Goal: Task Accomplishment & Management: Use online tool/utility

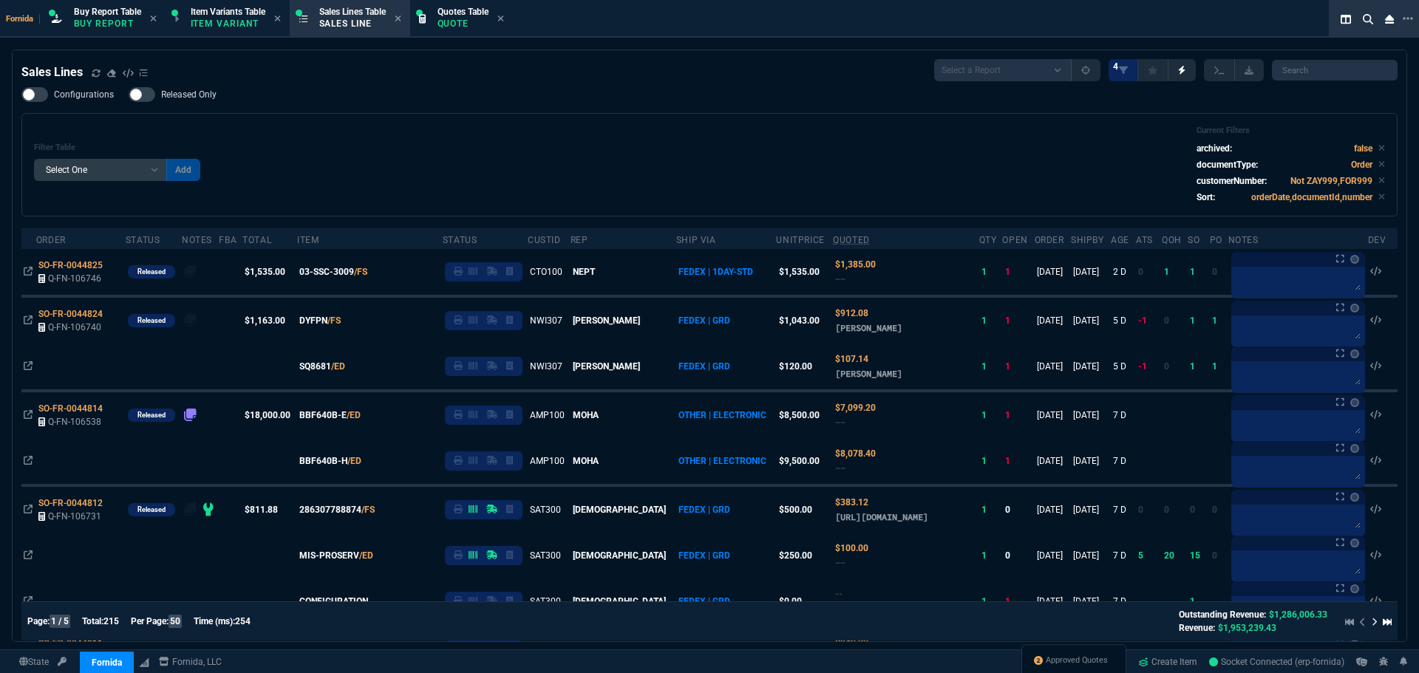
select select "1: BROV"
select select
click at [304, 77] on div "Sales Lines Select a Report NEW QUERY SonicWall Sale AMZ (MTD) NEW QUERY INS100…" at bounding box center [709, 70] width 1376 height 22
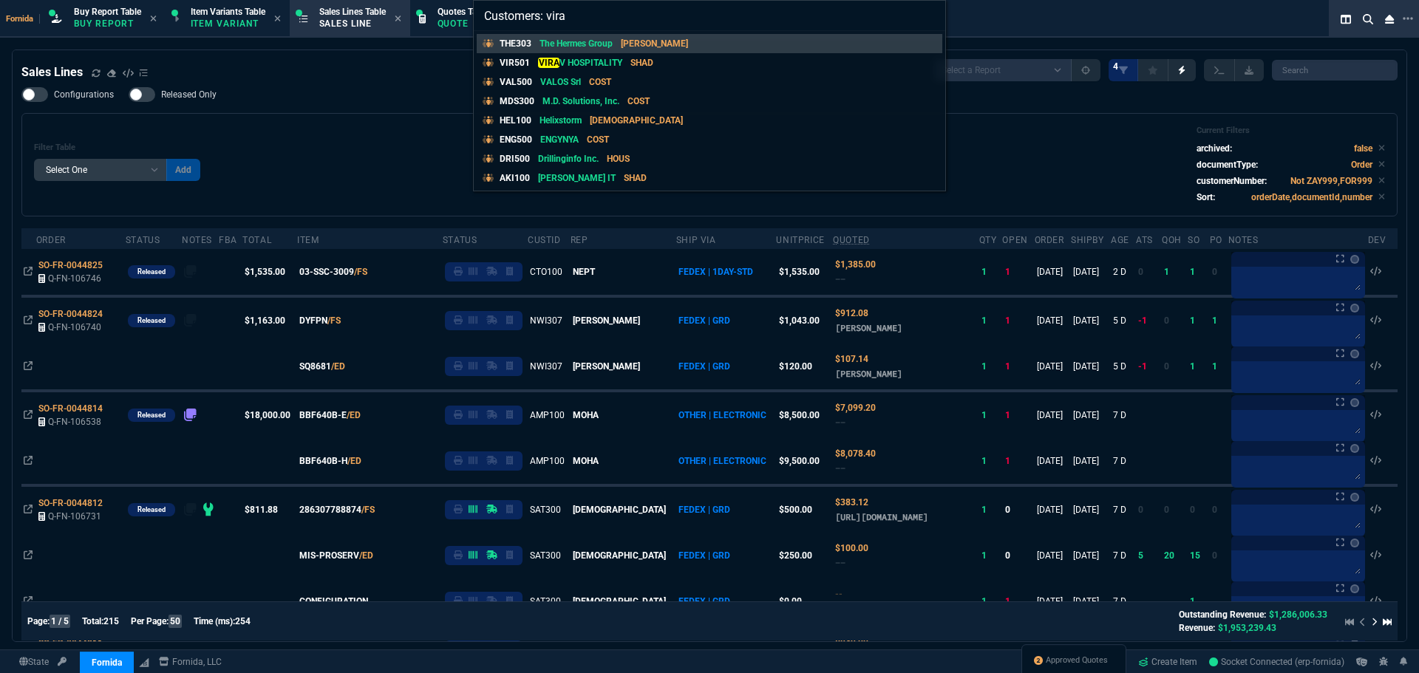
click at [561, 16] on input "Customers: vira" at bounding box center [709, 16] width 471 height 30
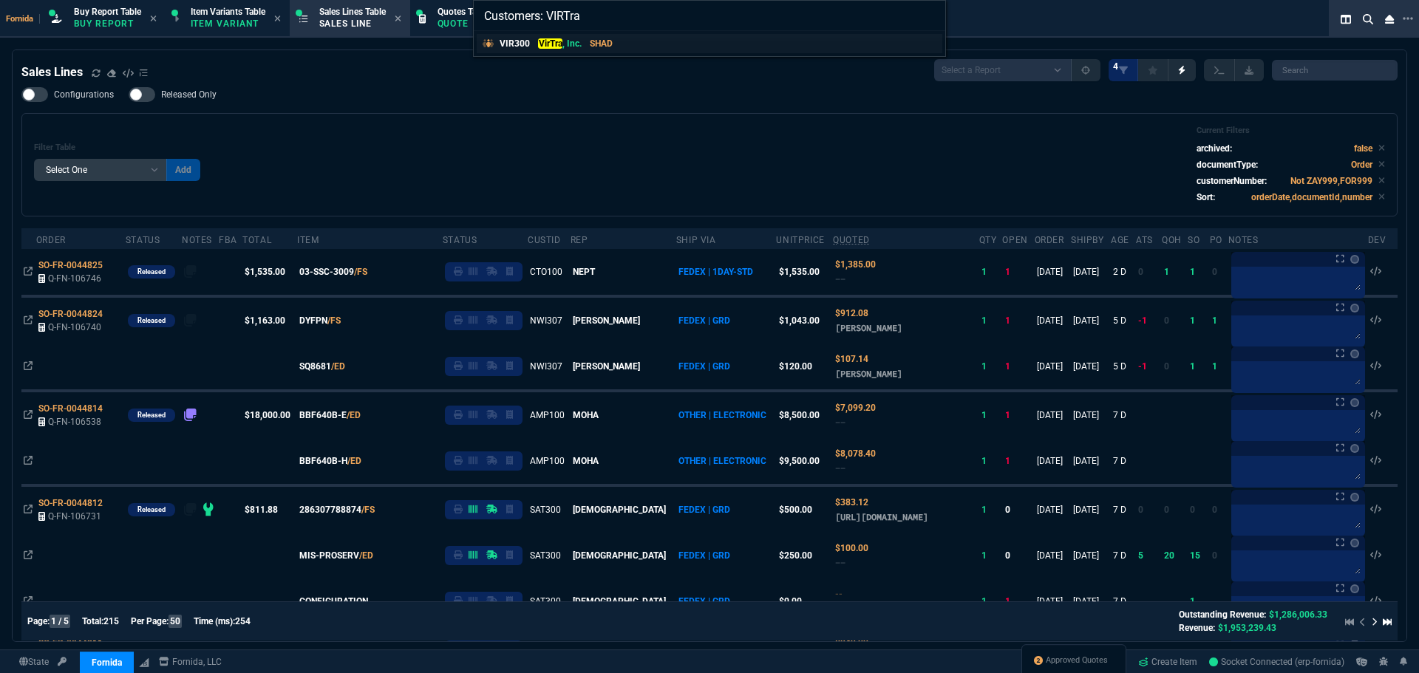
type input "Customers: VIRTra"
click at [616, 39] on div "VIR300 VirTra , Inc. SHAD" at bounding box center [558, 43] width 119 height 13
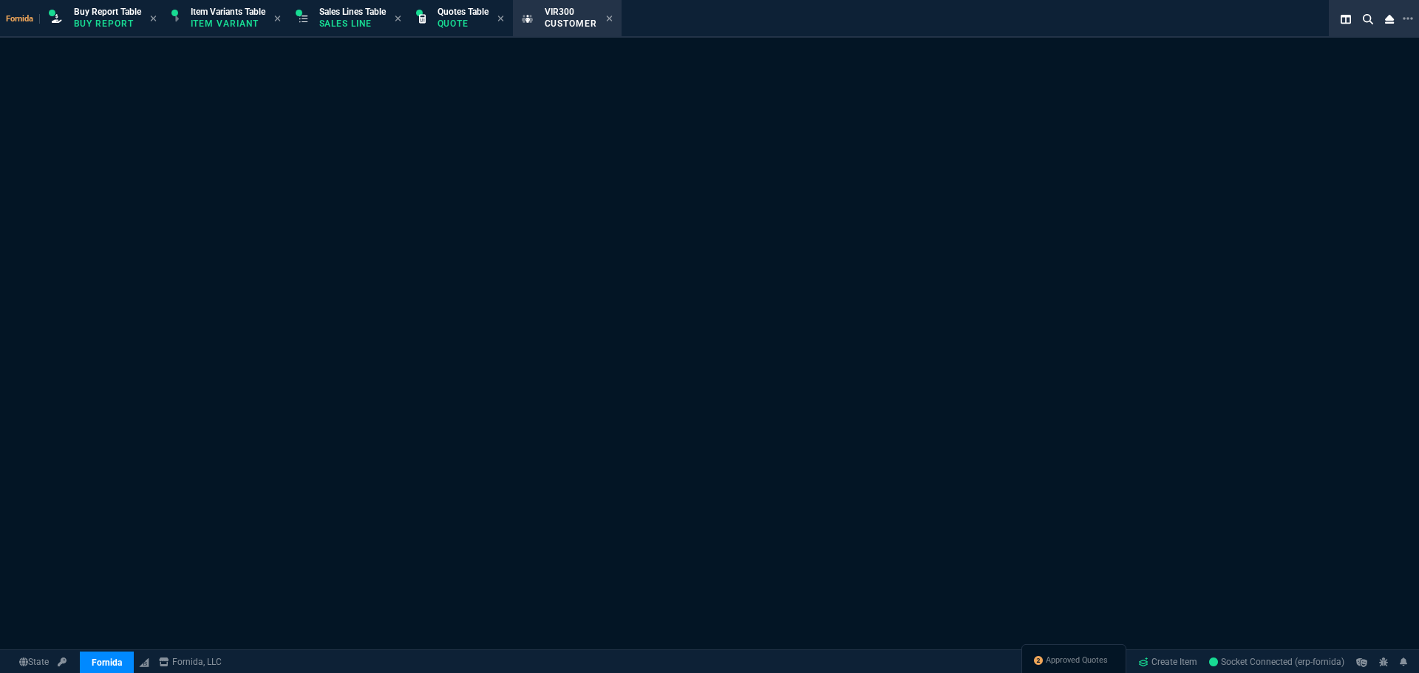
select select "1: quotes"
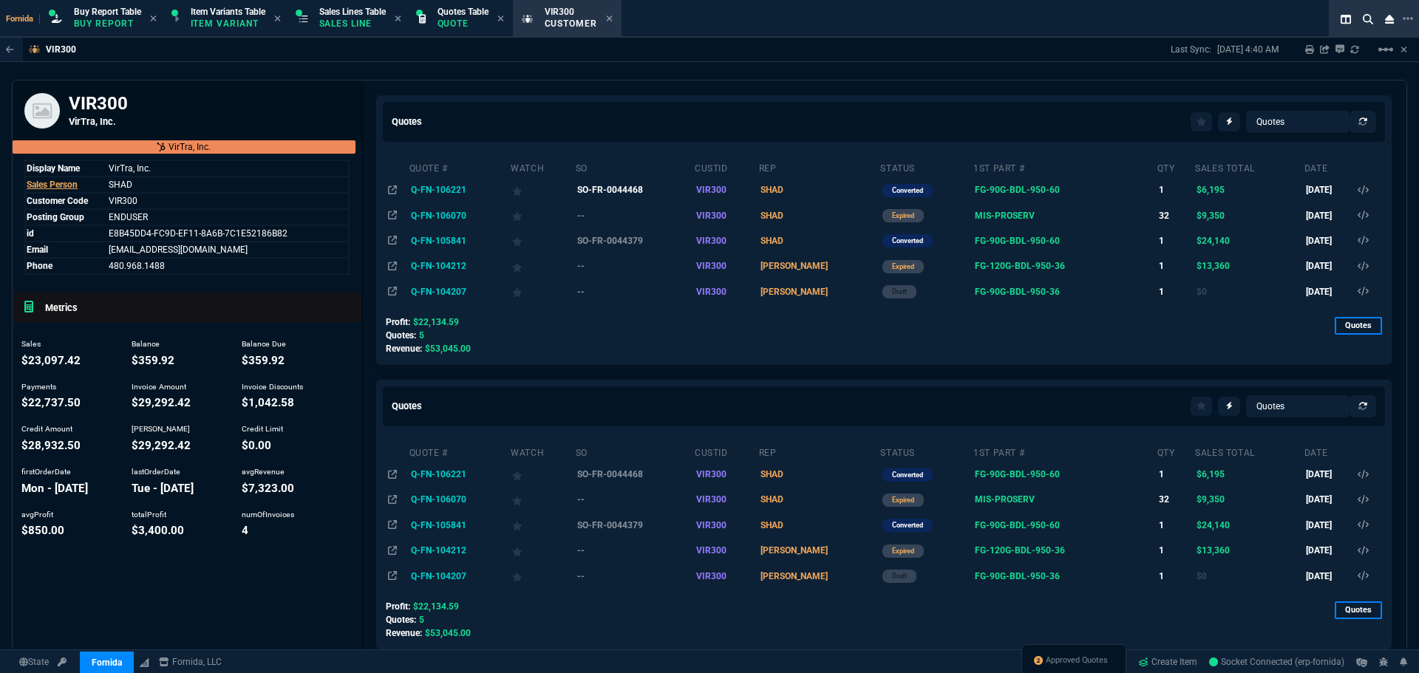
click at [638, 189] on td "SO-FR-0044468" at bounding box center [634, 189] width 119 height 25
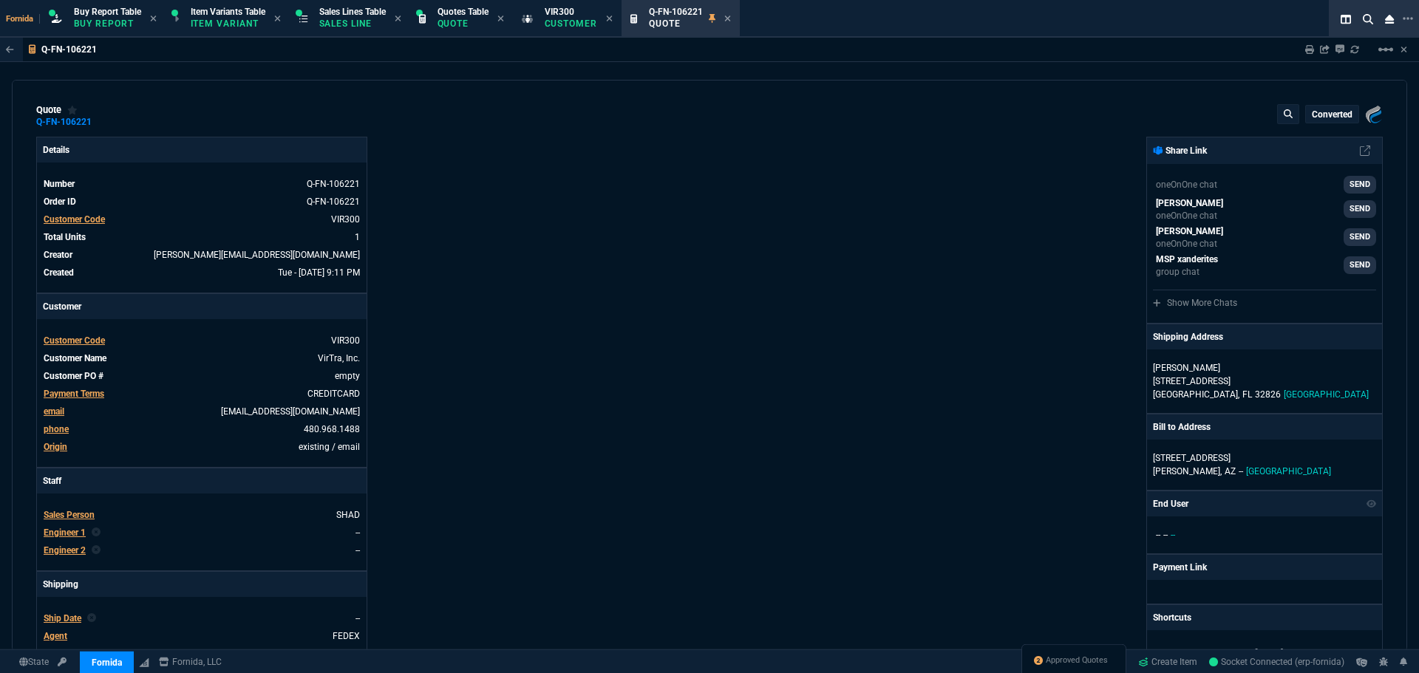
type input "100"
type input "6195"
type input "9675"
type input "36"
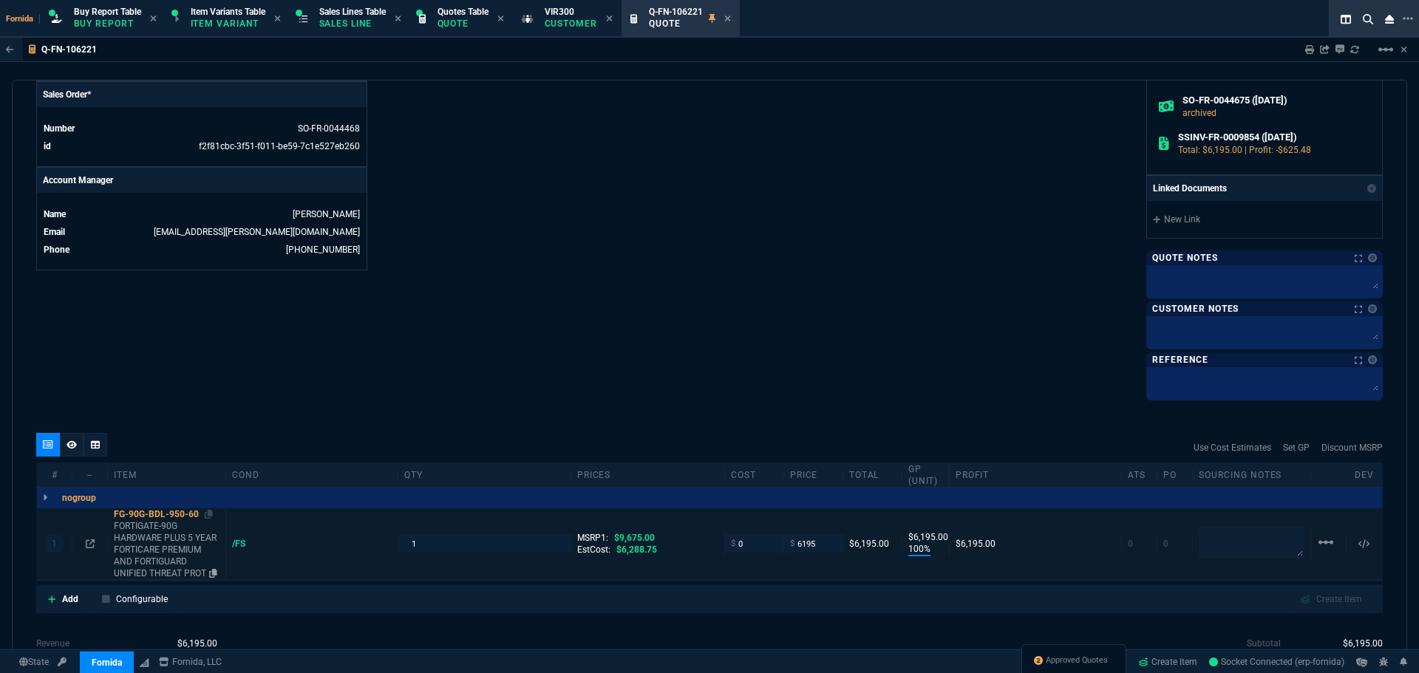
scroll to position [665, 0]
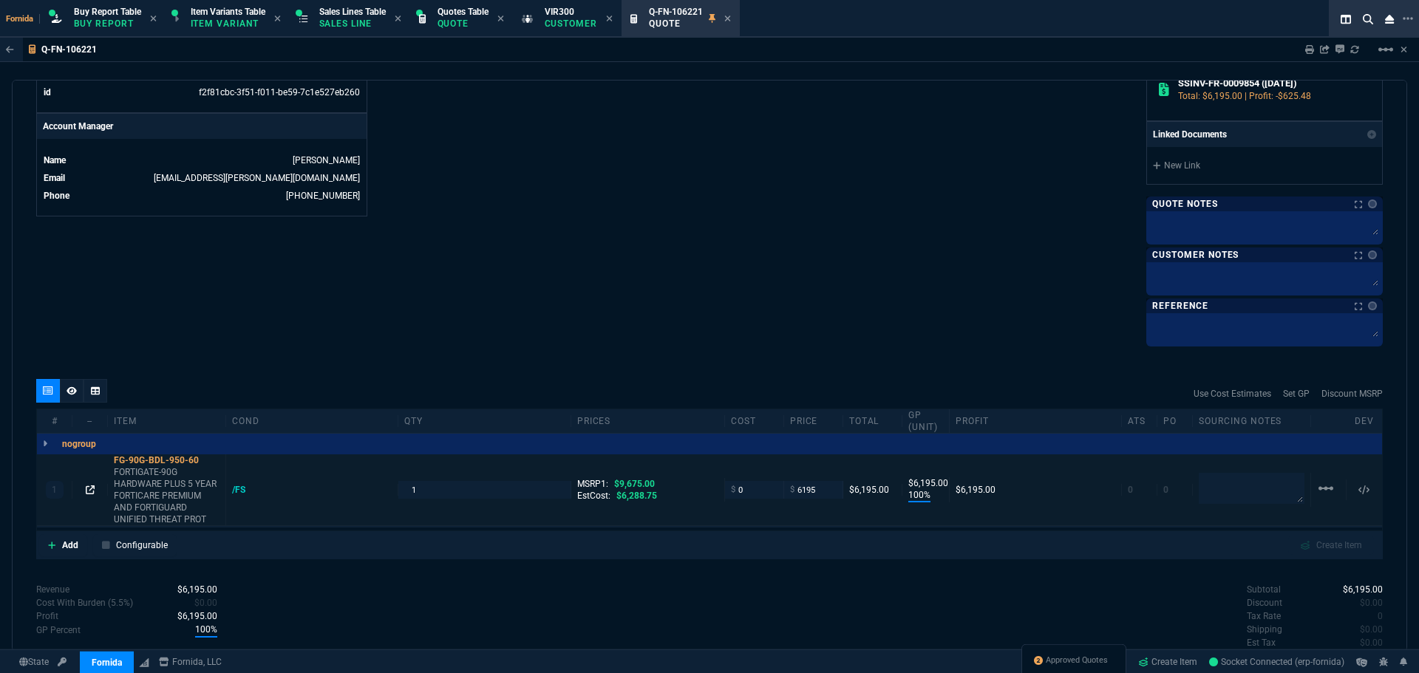
click at [89, 488] on icon at bounding box center [90, 489] width 9 height 9
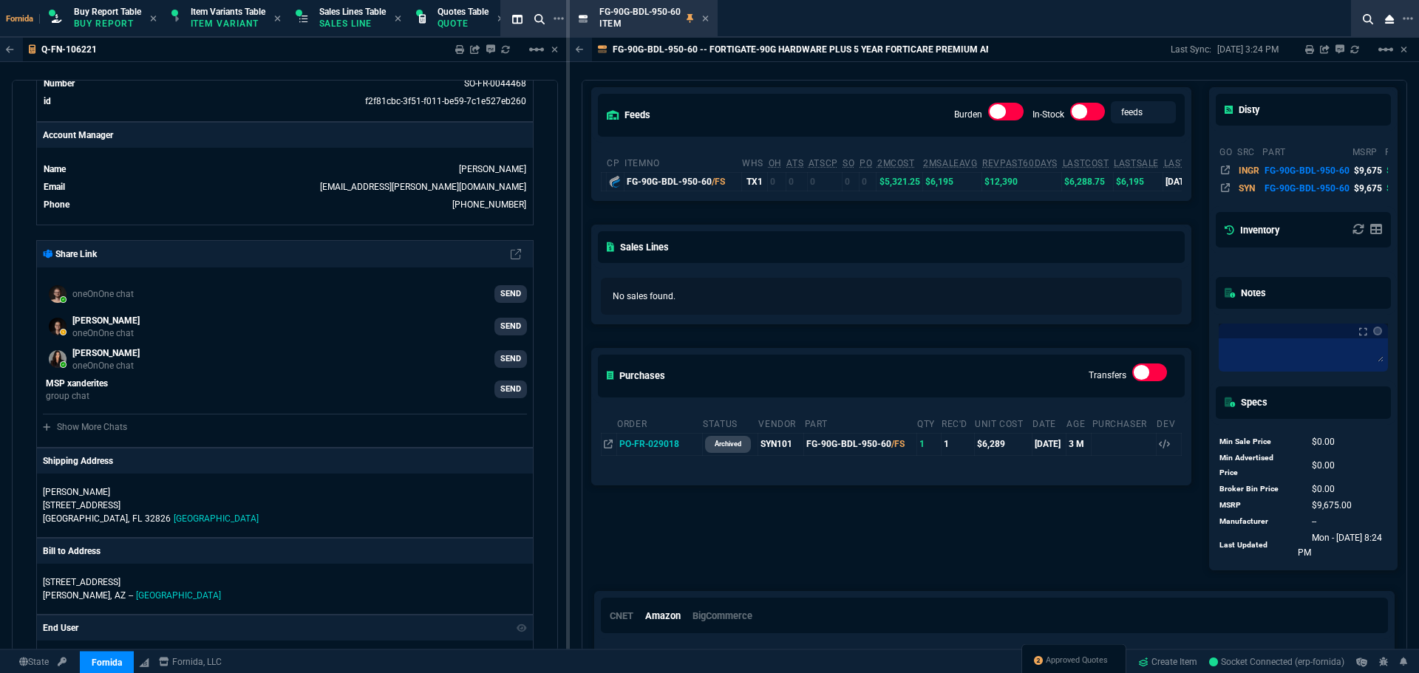
scroll to position [191, 0]
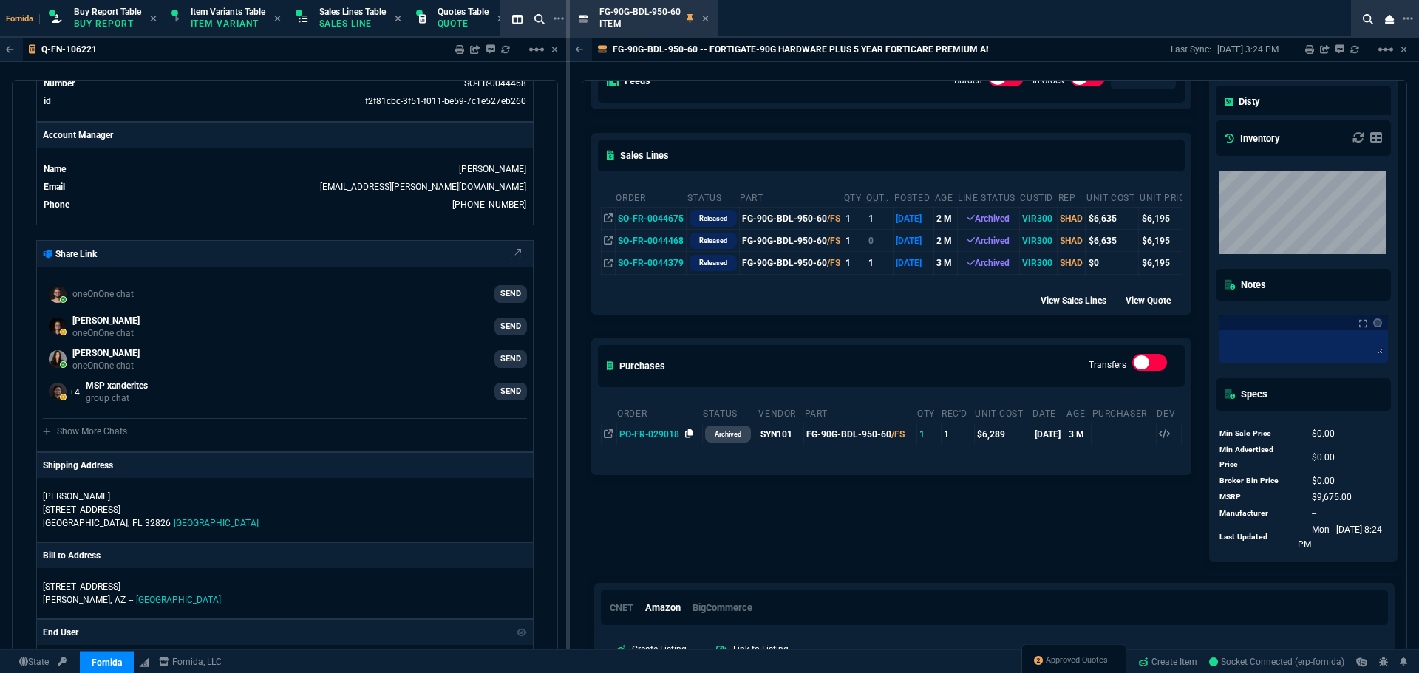
click at [689, 438] on icon at bounding box center [689, 433] width 8 height 9
click at [691, 437] on icon at bounding box center [689, 433] width 8 height 9
click at [700, 17] on div "FG-90G-BDL-950-60 Item" at bounding box center [653, 19] width 109 height 26
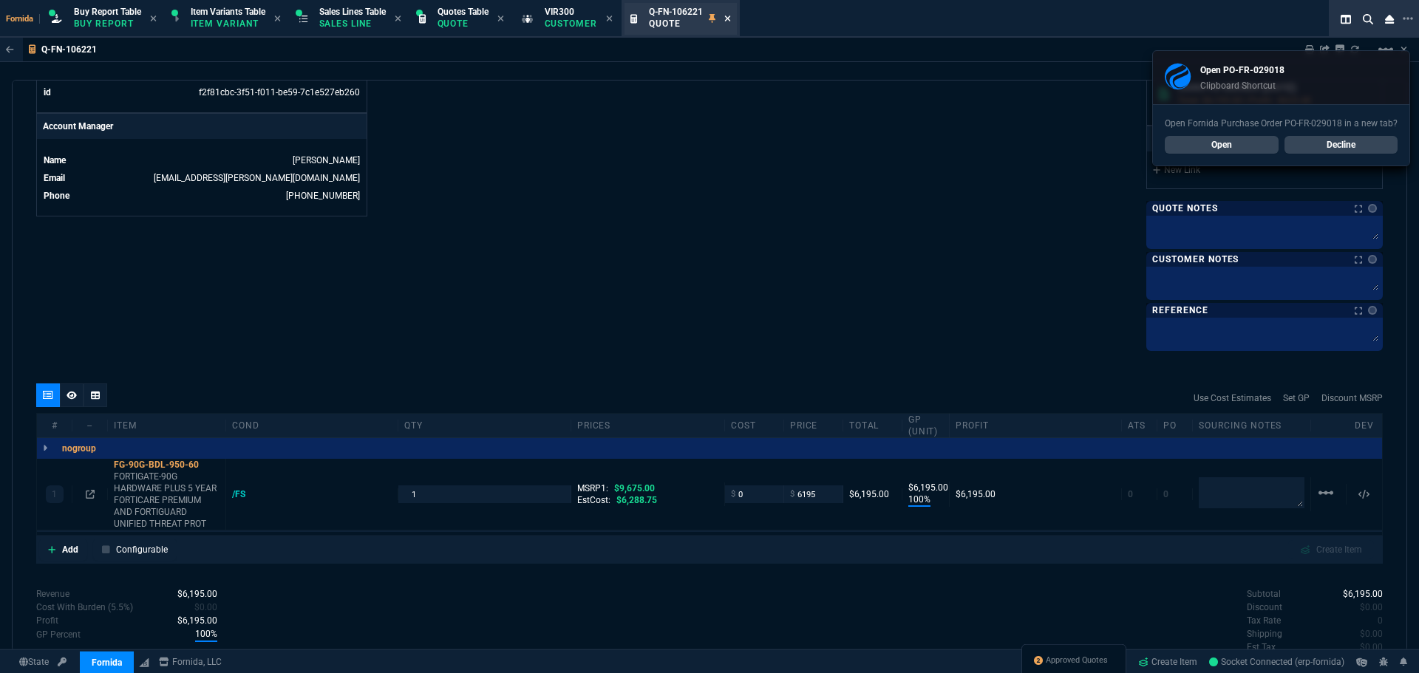
click at [731, 23] on fa-icon at bounding box center [727, 19] width 7 height 10
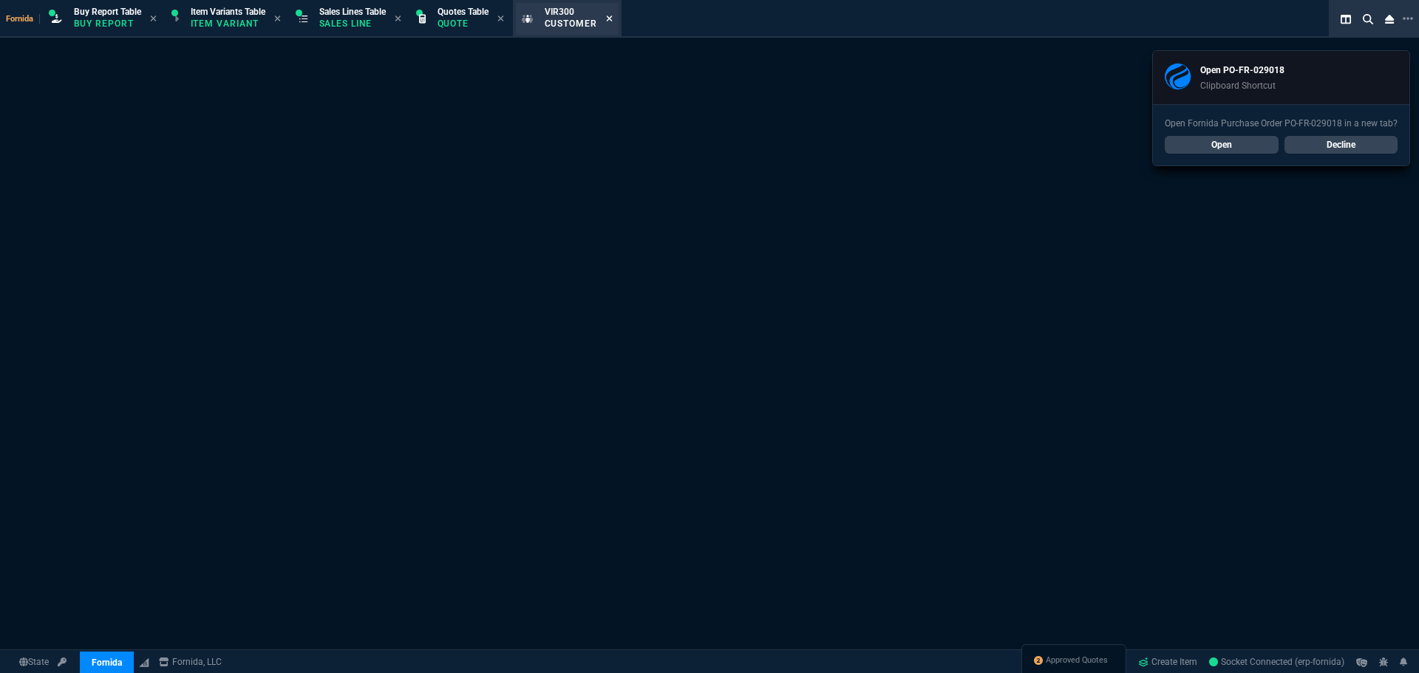
select select "1: quotes"
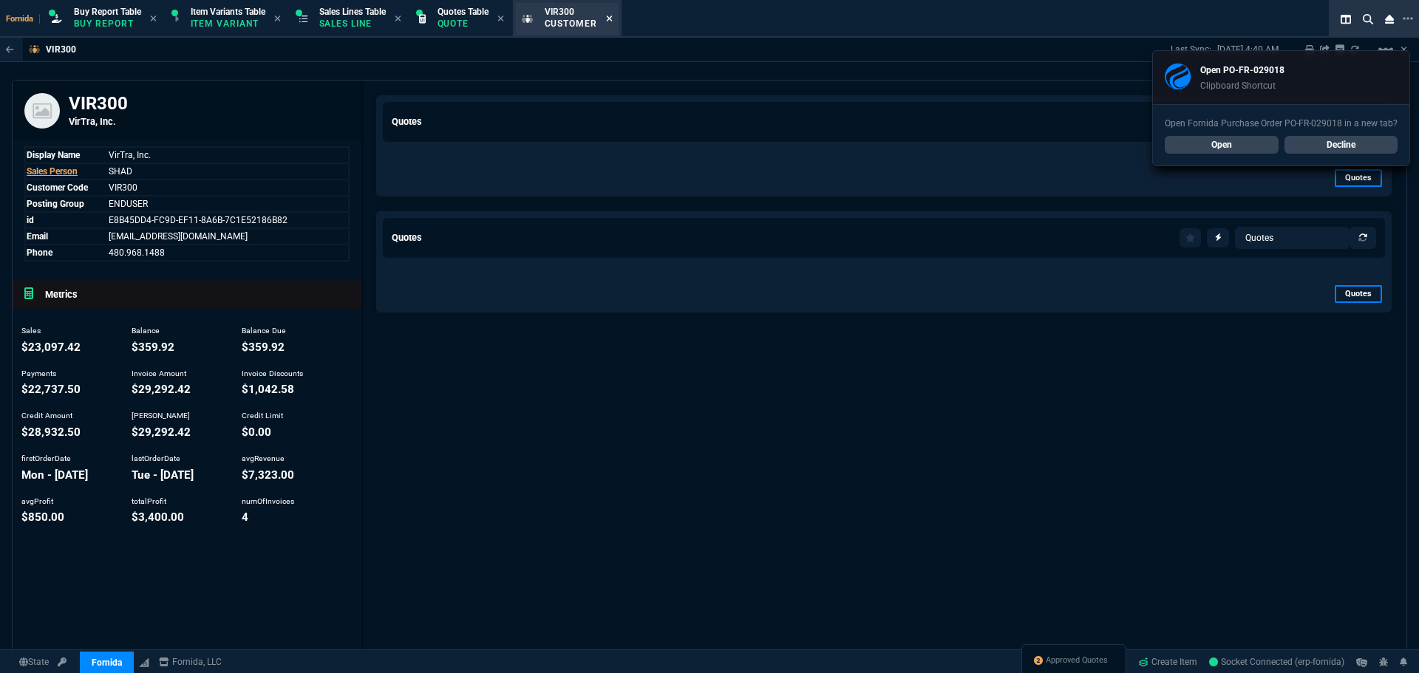
click at [613, 17] on icon at bounding box center [609, 18] width 7 height 9
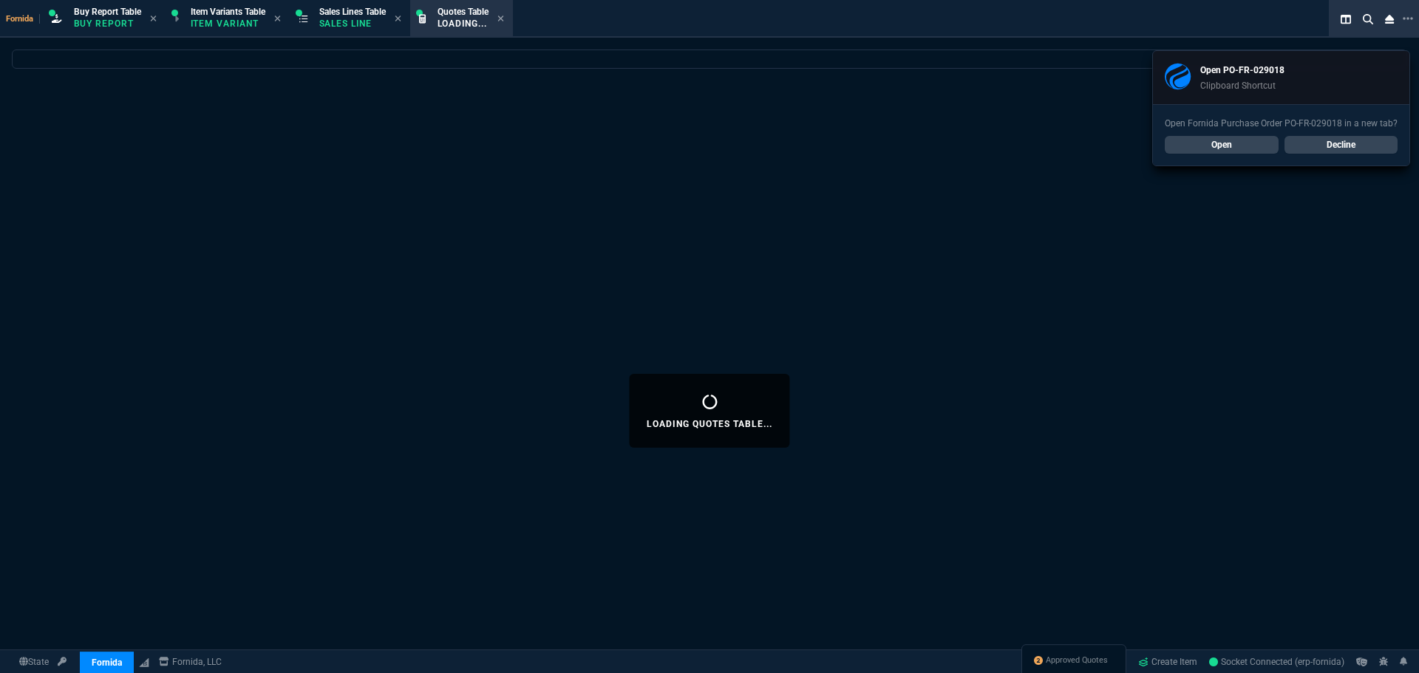
select select
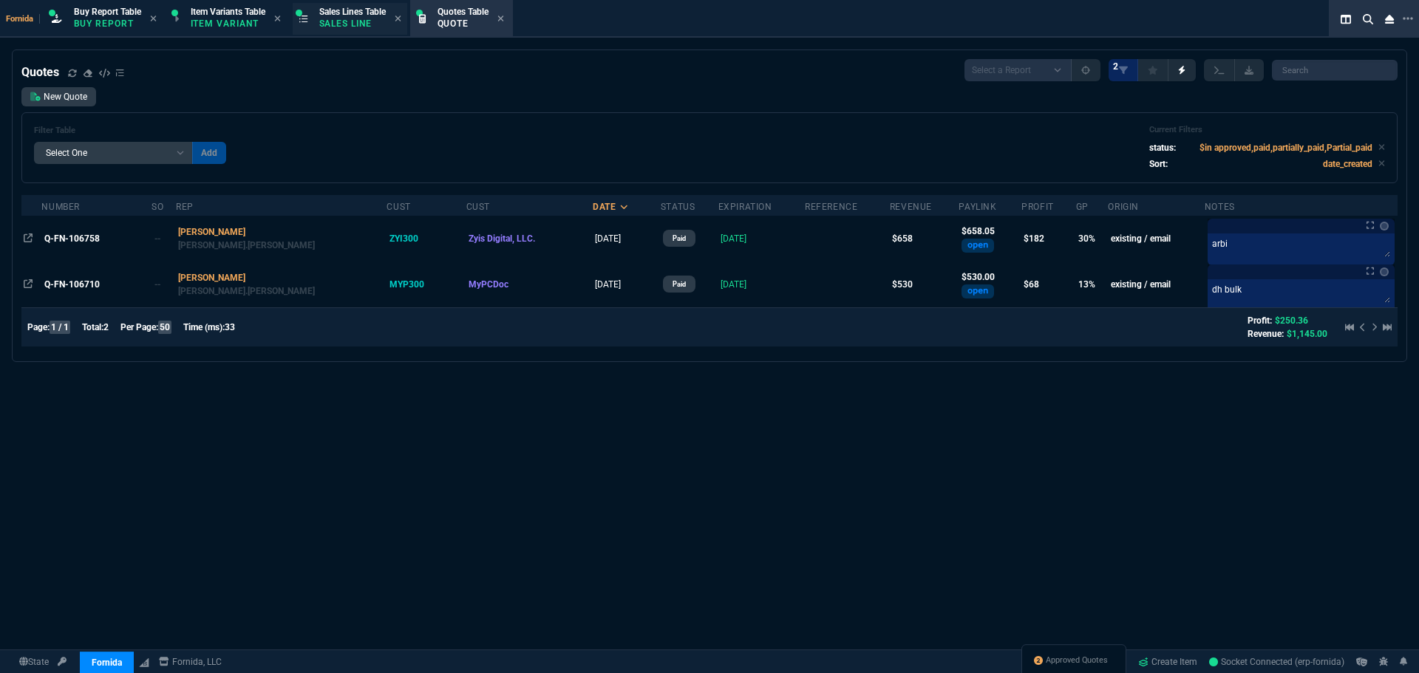
click at [356, 24] on p "Sales Line" at bounding box center [352, 24] width 66 height 12
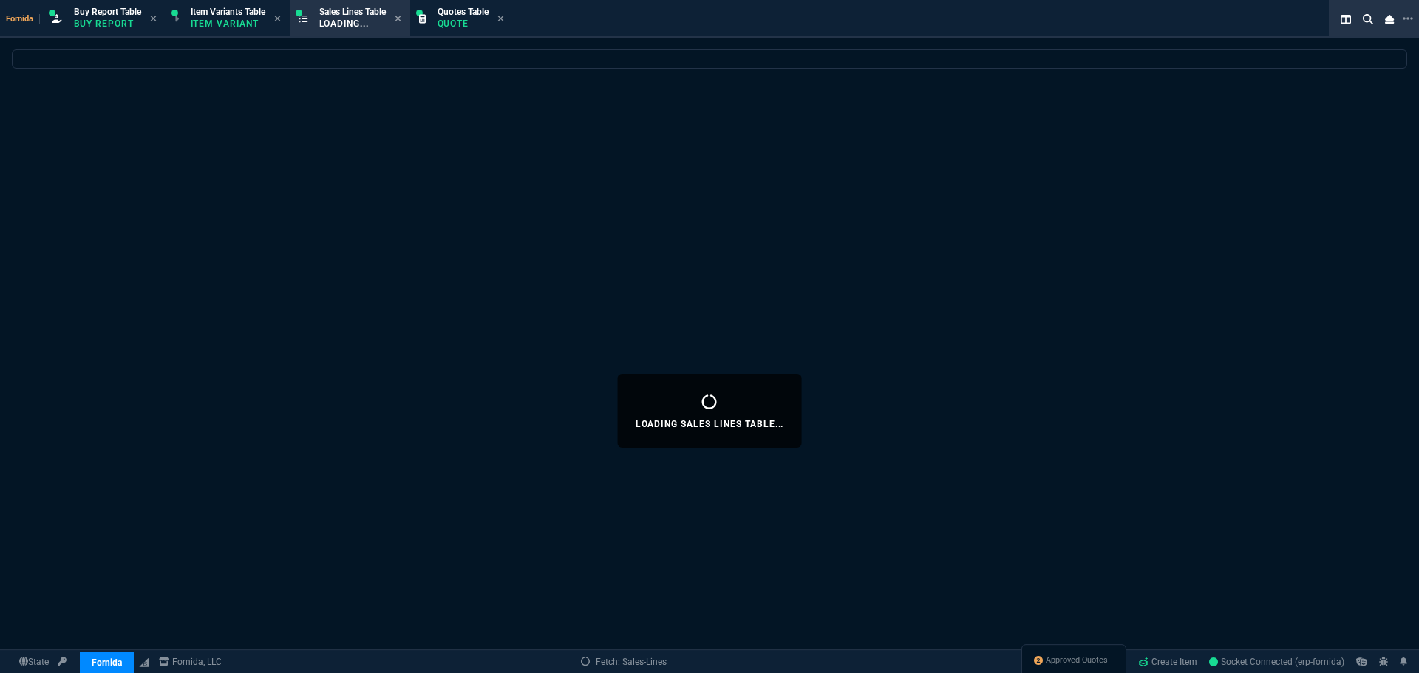
select select
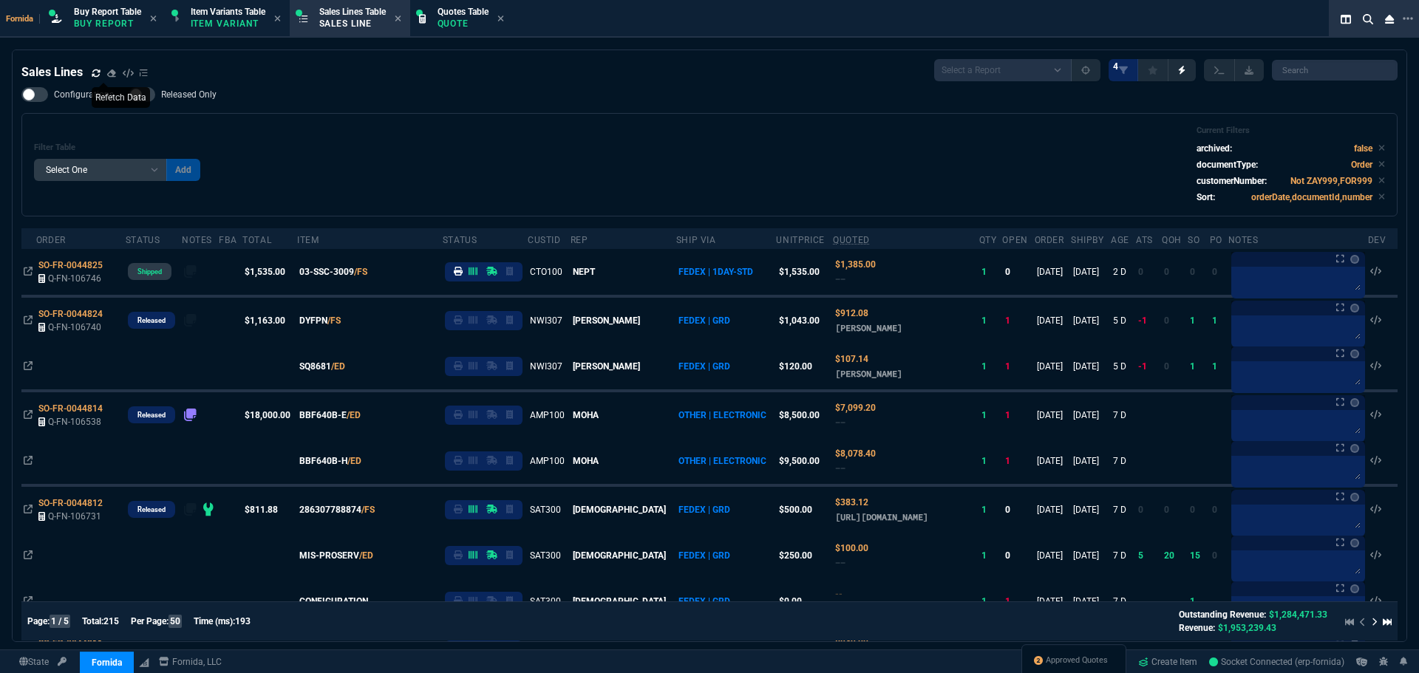
click at [92, 75] on icon at bounding box center [96, 72] width 8 height 7
